Goal: Check status

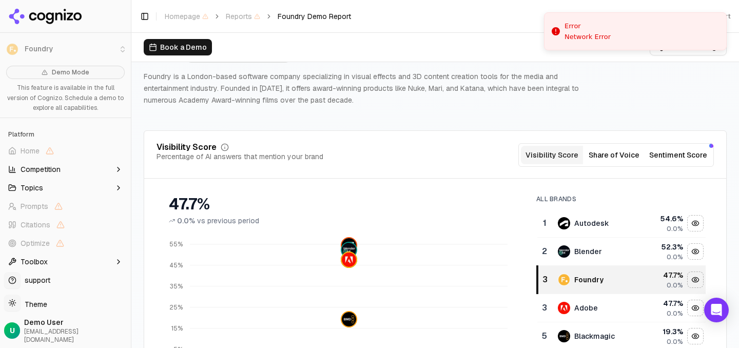
scroll to position [50, 0]
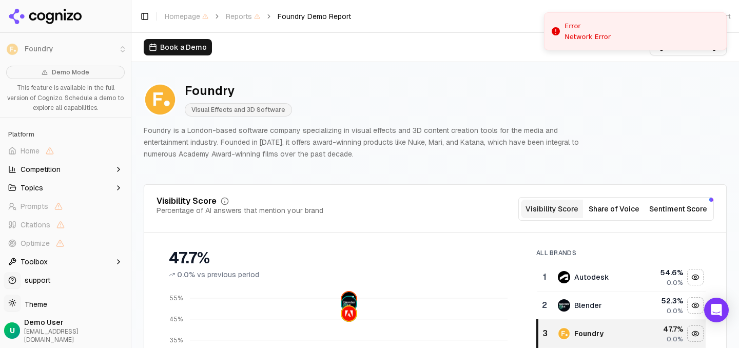
click at [673, 34] on li "Error Network Error" at bounding box center [635, 31] width 183 height 38
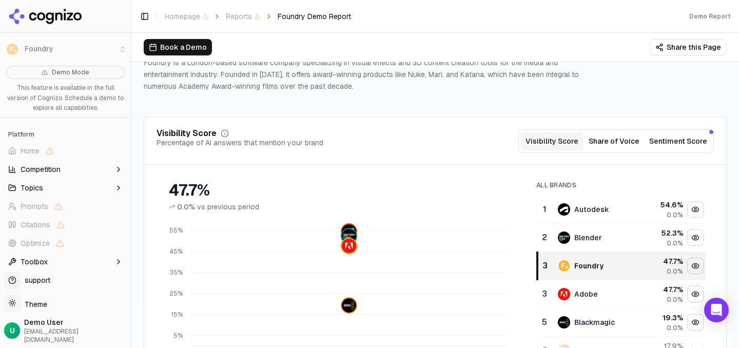
scroll to position [68, 0]
click at [686, 45] on button "Share this Page" at bounding box center [687, 47] width 77 height 16
click at [441, 91] on div "Foundry Visual Effects and 3D Software Foundry is a London-based software compa…" at bounding box center [435, 52] width 583 height 93
click at [305, 90] on p "Foundry is a London-based software company specializing in visual effects and 3…" at bounding box center [374, 73] width 460 height 35
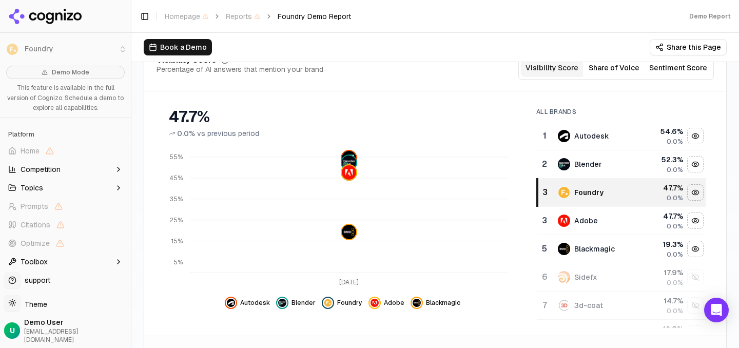
scroll to position [0, 0]
